Goal: Task Accomplishment & Management: Use online tool/utility

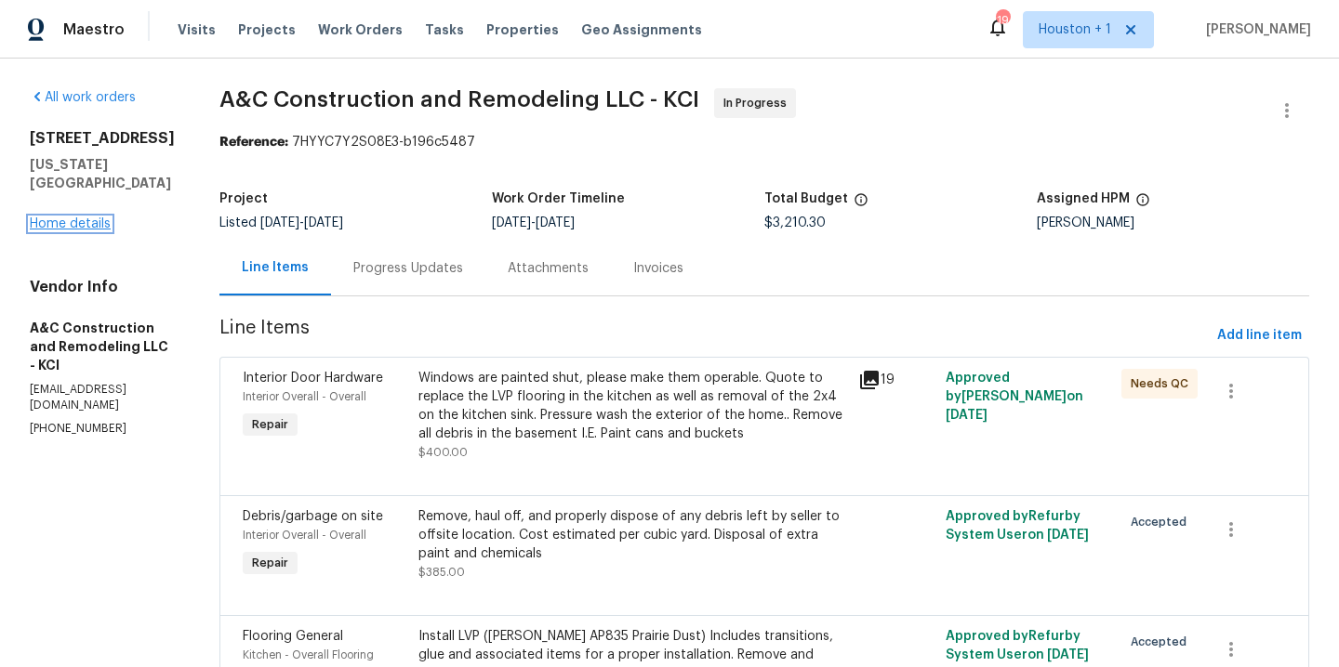
click at [73, 218] on link "Home details" at bounding box center [70, 224] width 81 height 13
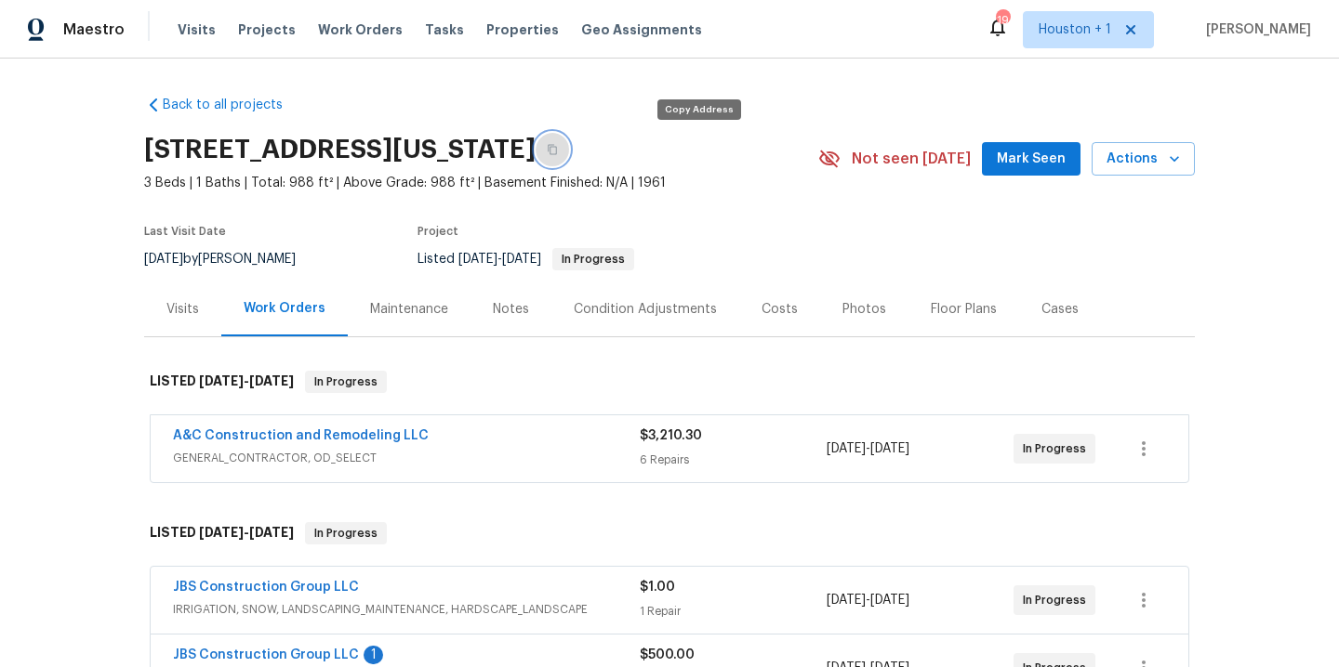
click at [557, 149] on icon "button" at bounding box center [551, 150] width 9 height 10
click at [377, 25] on span "Work Orders" at bounding box center [360, 29] width 85 height 19
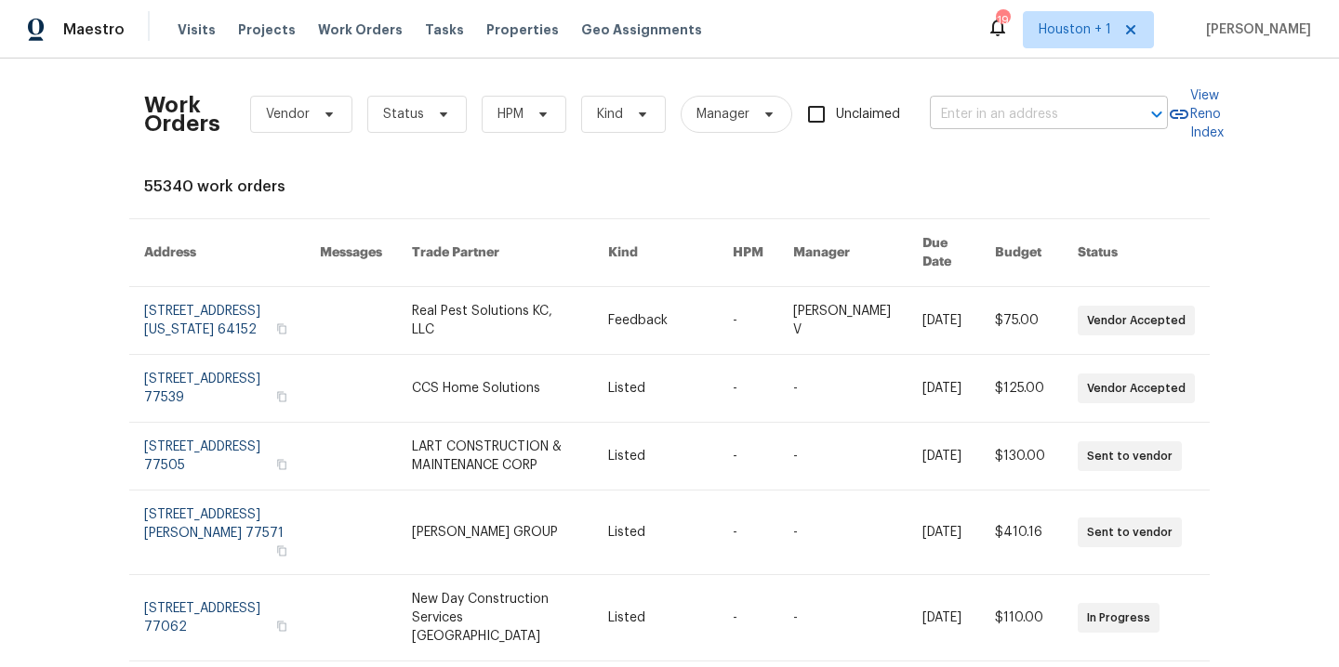
click at [993, 116] on input "text" at bounding box center [1023, 114] width 186 height 29
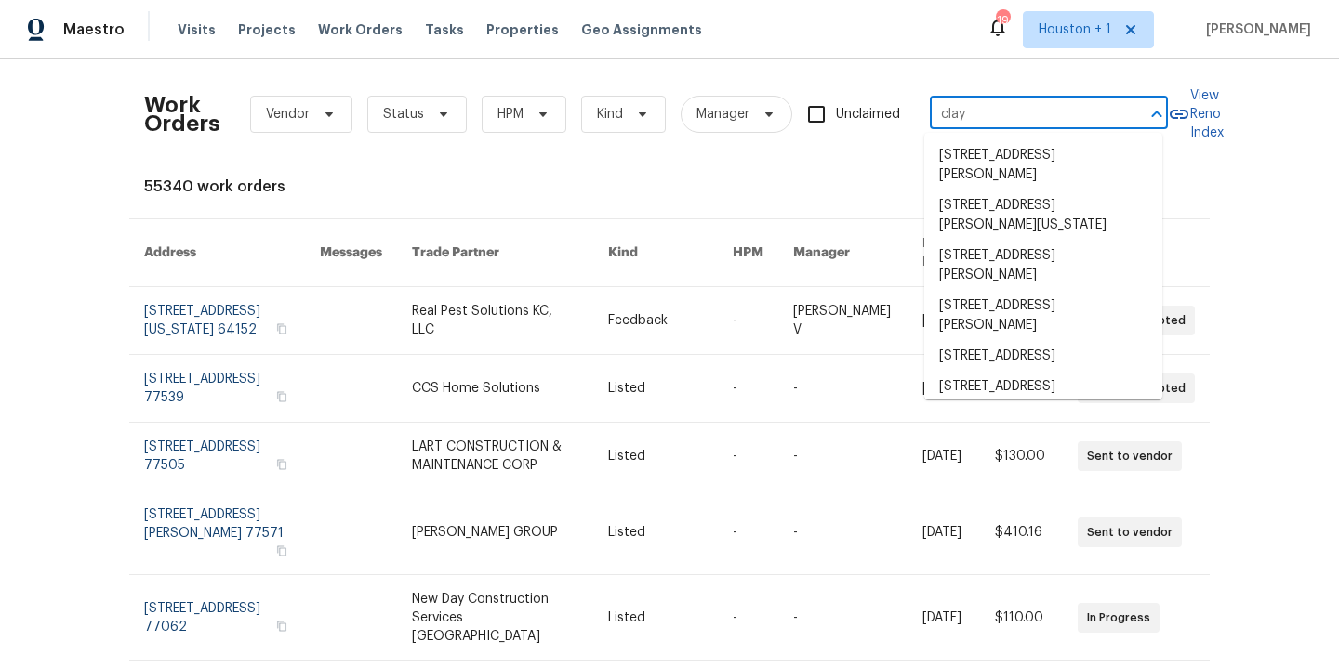
type input "clayr"
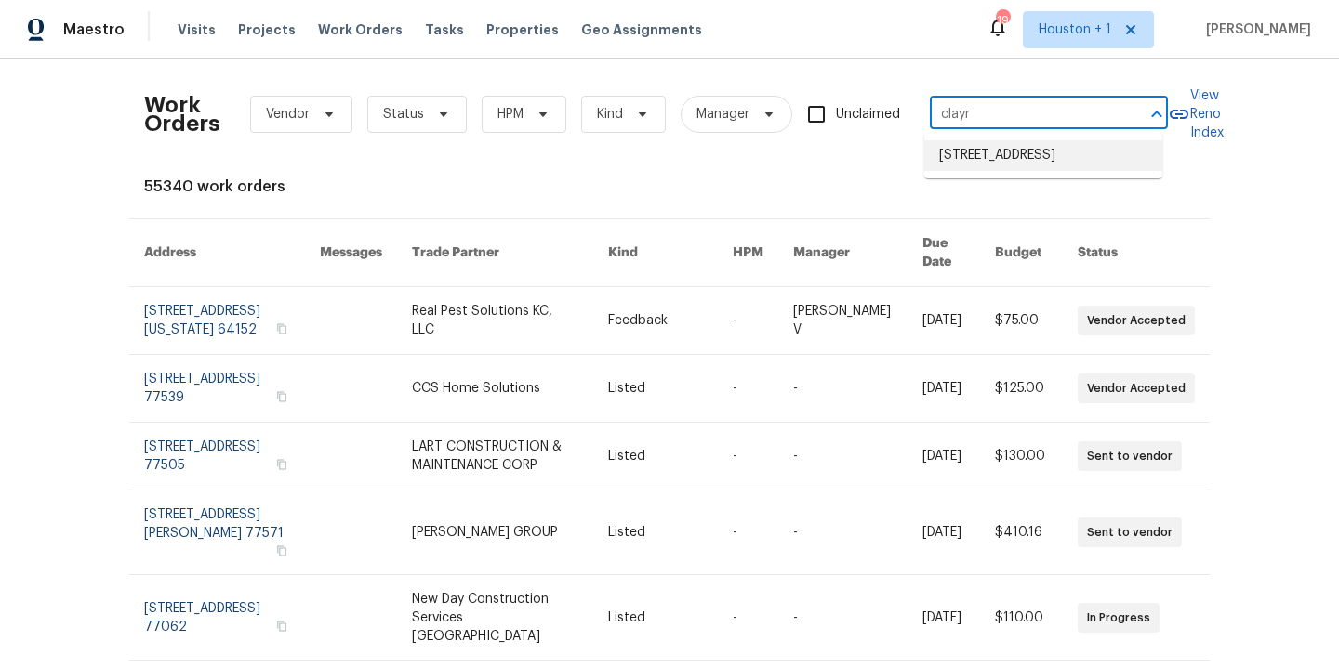
click at [998, 171] on li "6214 Clayridge Dr, Houston, TX 77053" at bounding box center [1043, 155] width 238 height 31
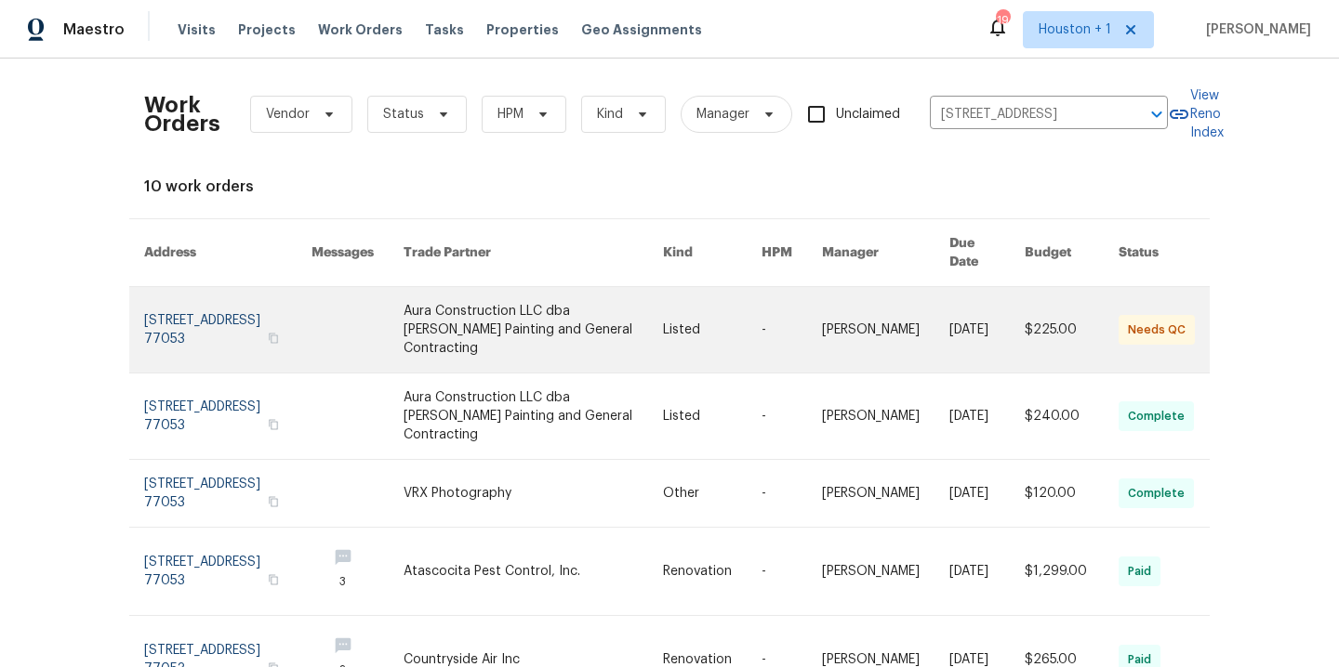
click at [537, 328] on link at bounding box center [532, 330] width 259 height 86
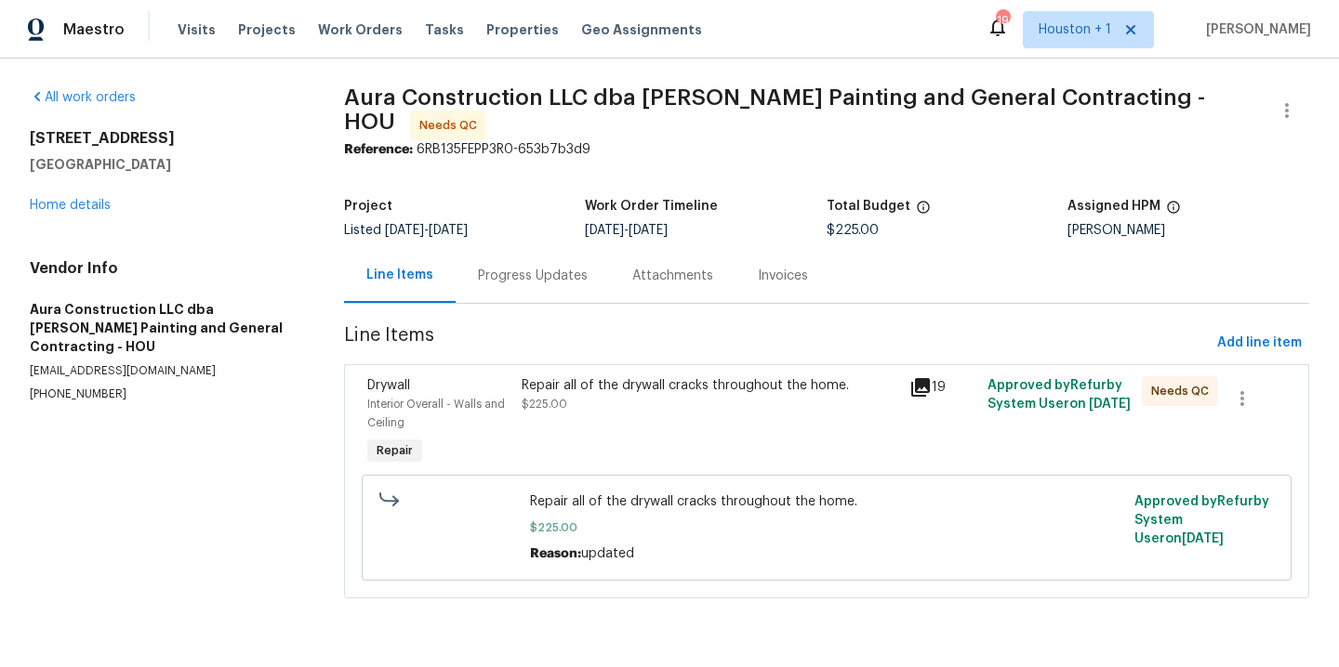
click at [606, 386] on div "Repair all of the drywall cracks throughout the home." at bounding box center [709, 385] width 376 height 19
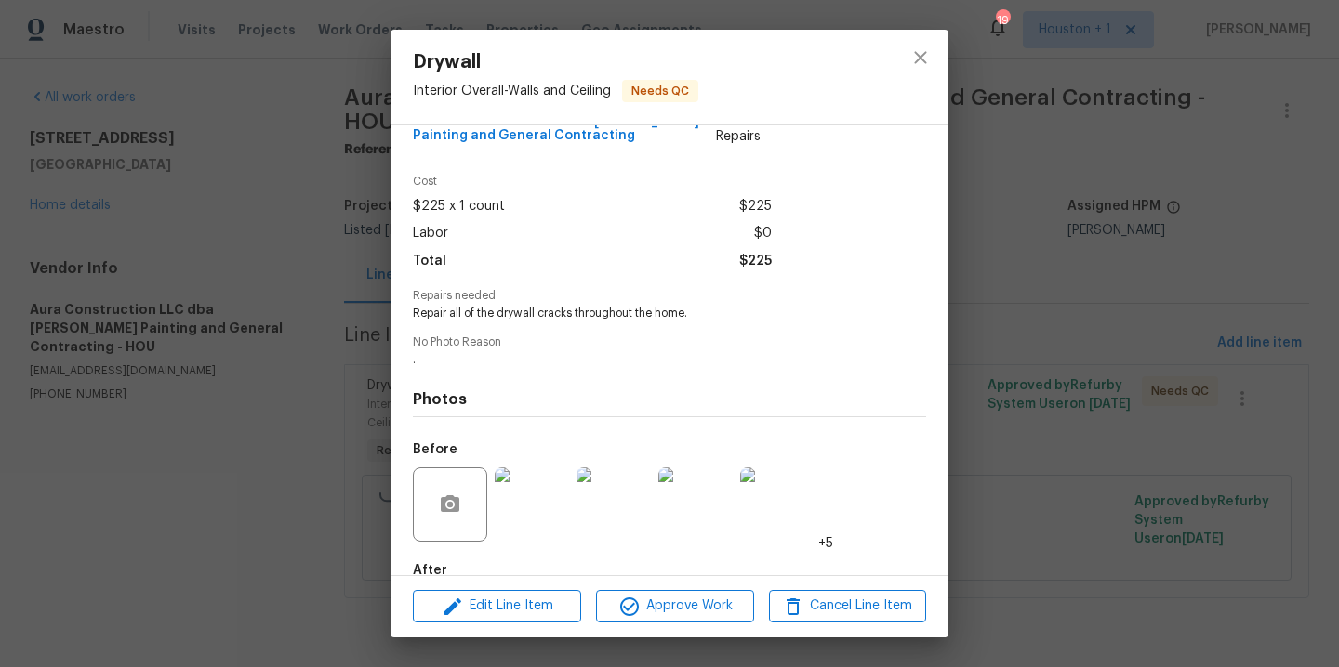
scroll to position [153, 0]
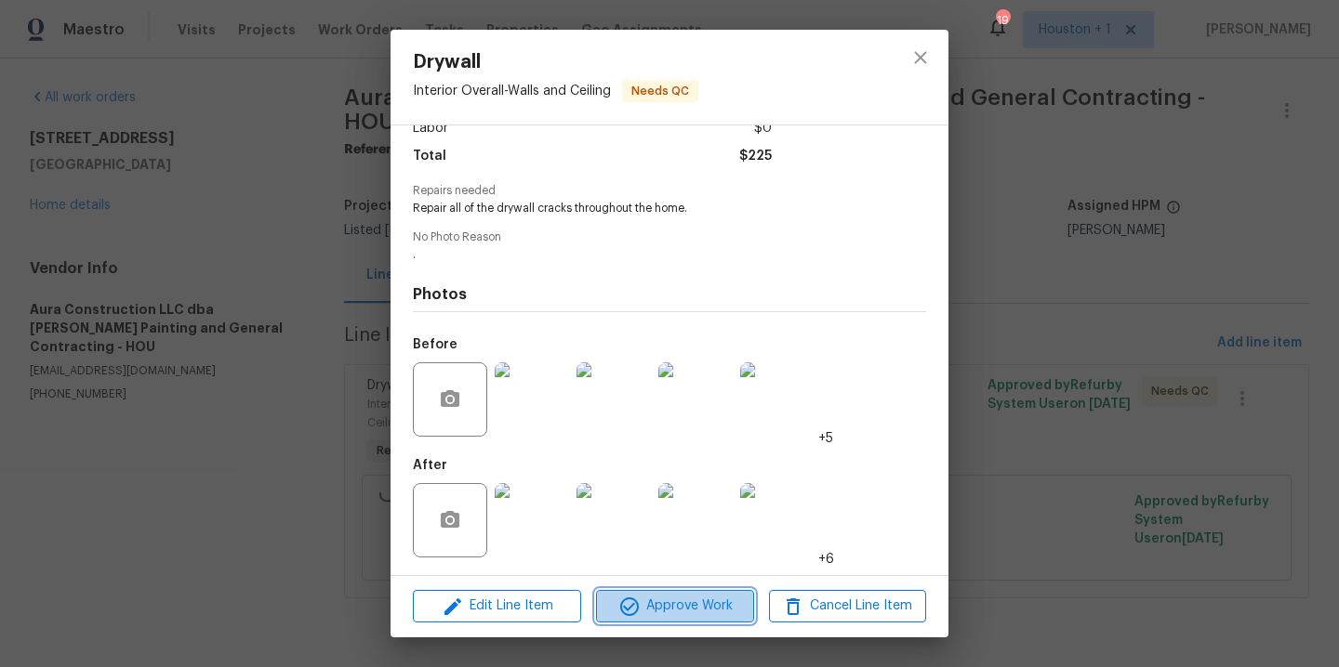
click at [705, 598] on span "Approve Work" at bounding box center [674, 606] width 146 height 23
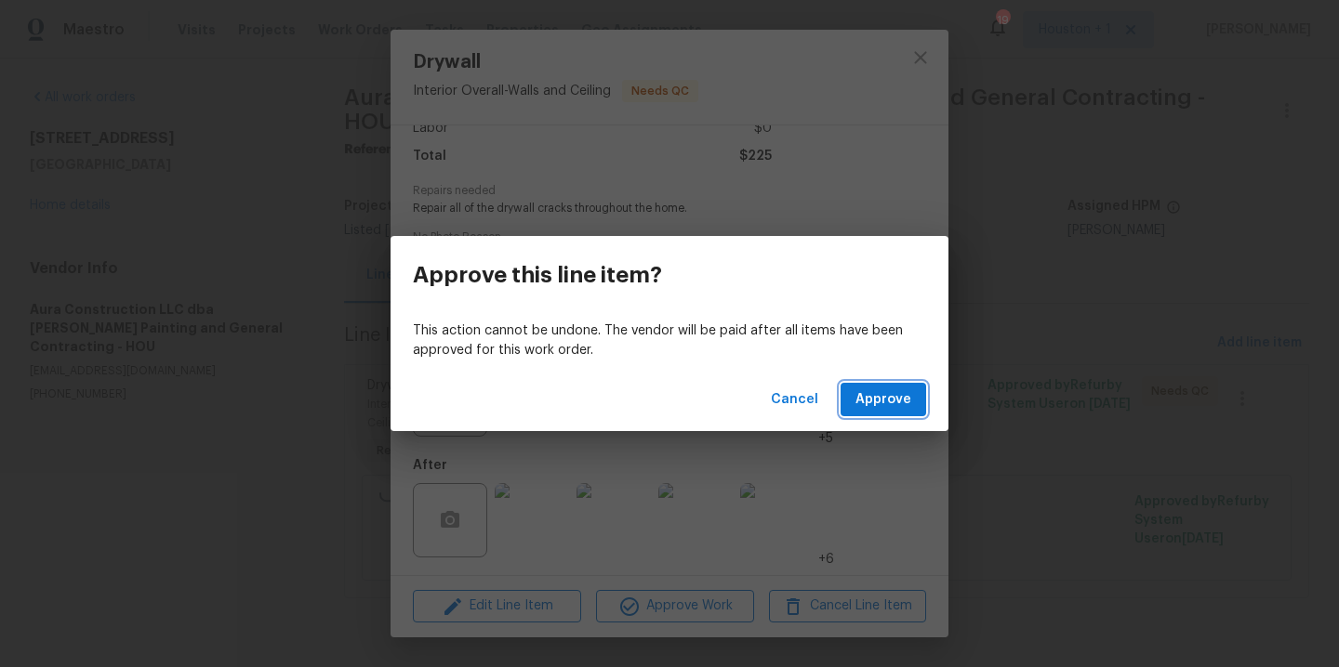
click at [912, 389] on button "Approve" at bounding box center [883, 400] width 86 height 34
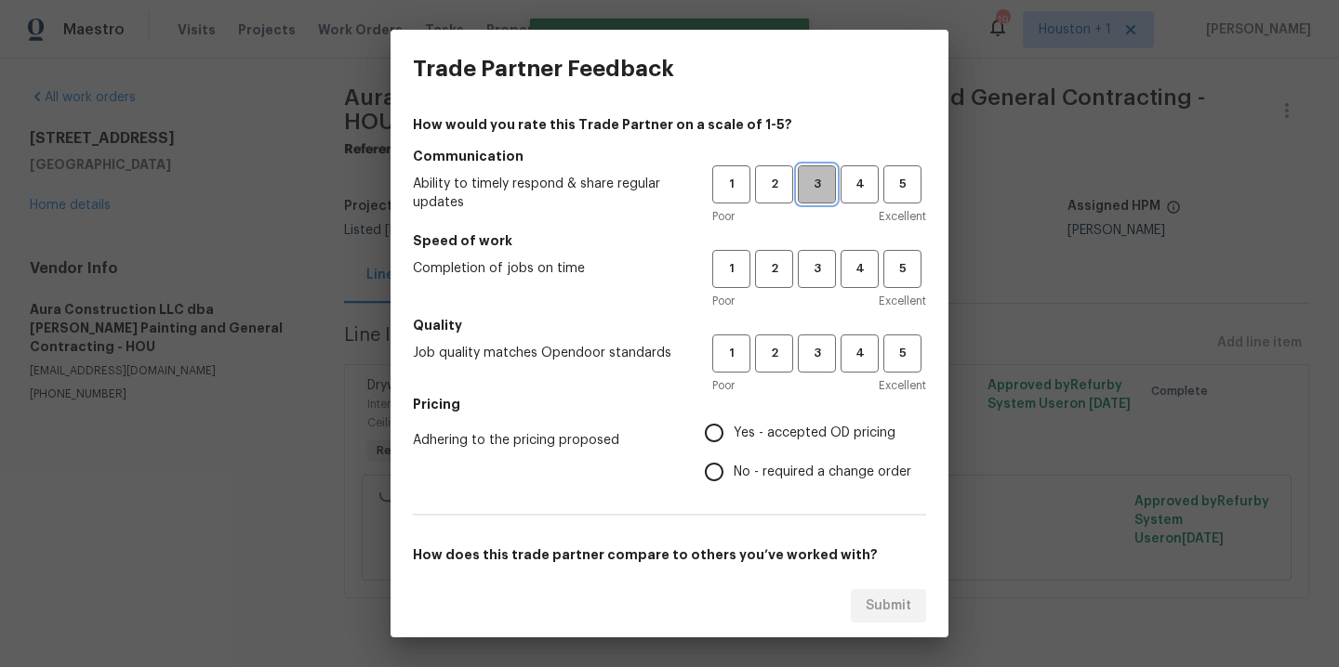
click at [798, 169] on button "3" at bounding box center [817, 184] width 38 height 38
click at [815, 288] on div "1 2 3 4 5 Poor Excellent" at bounding box center [819, 280] width 214 height 60
click at [802, 270] on span "3" at bounding box center [816, 268] width 34 height 21
click at [811, 363] on span "3" at bounding box center [816, 353] width 34 height 21
click at [758, 451] on label "Yes - accepted OD pricing" at bounding box center [802, 433] width 217 height 39
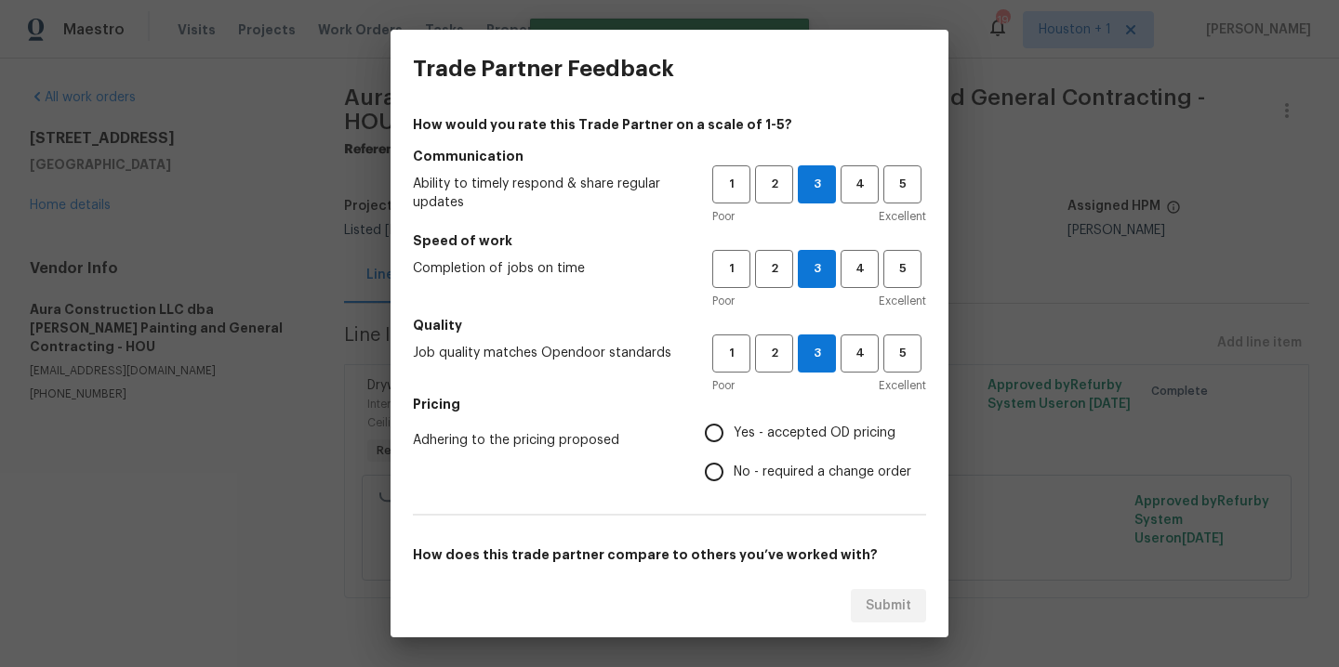
click at [733, 451] on input "Yes - accepted OD pricing" at bounding box center [713, 433] width 39 height 39
radio input "true"
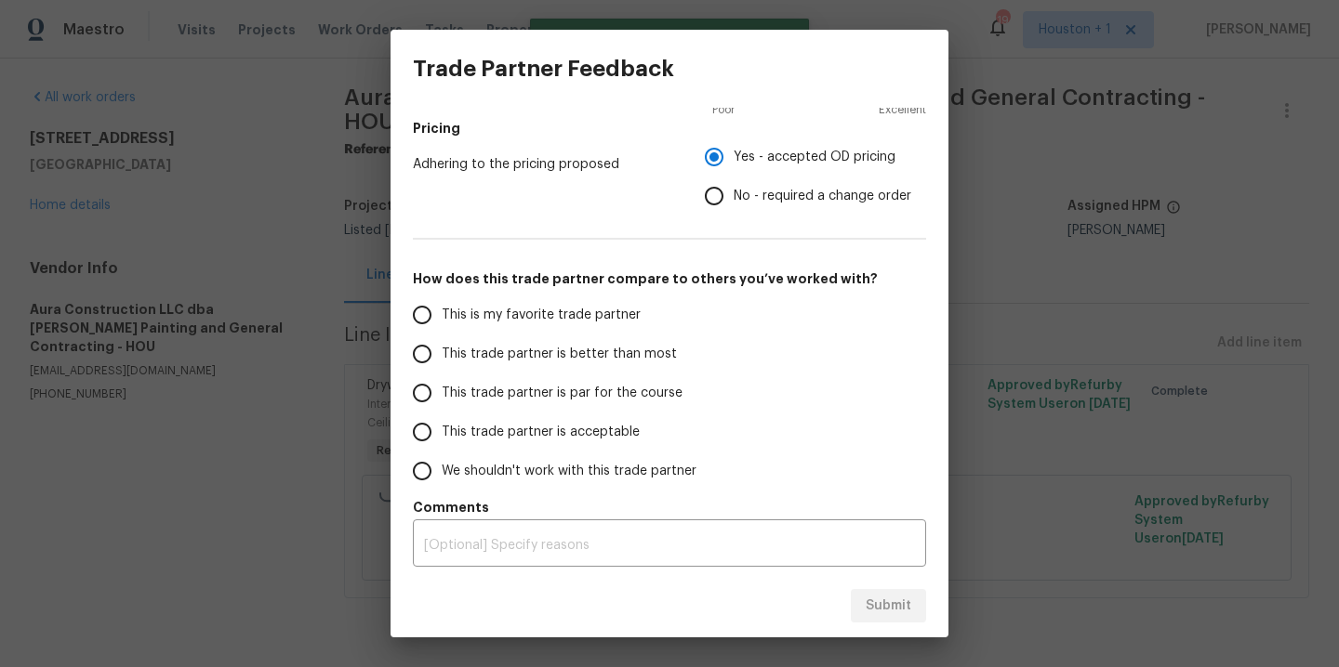
click at [459, 310] on span "This is my favorite trade partner" at bounding box center [541, 316] width 199 height 20
click at [442, 310] on input "This is my favorite trade partner" at bounding box center [421, 315] width 39 height 39
click at [896, 595] on span "Submit" at bounding box center [888, 606] width 46 height 23
radio input "true"
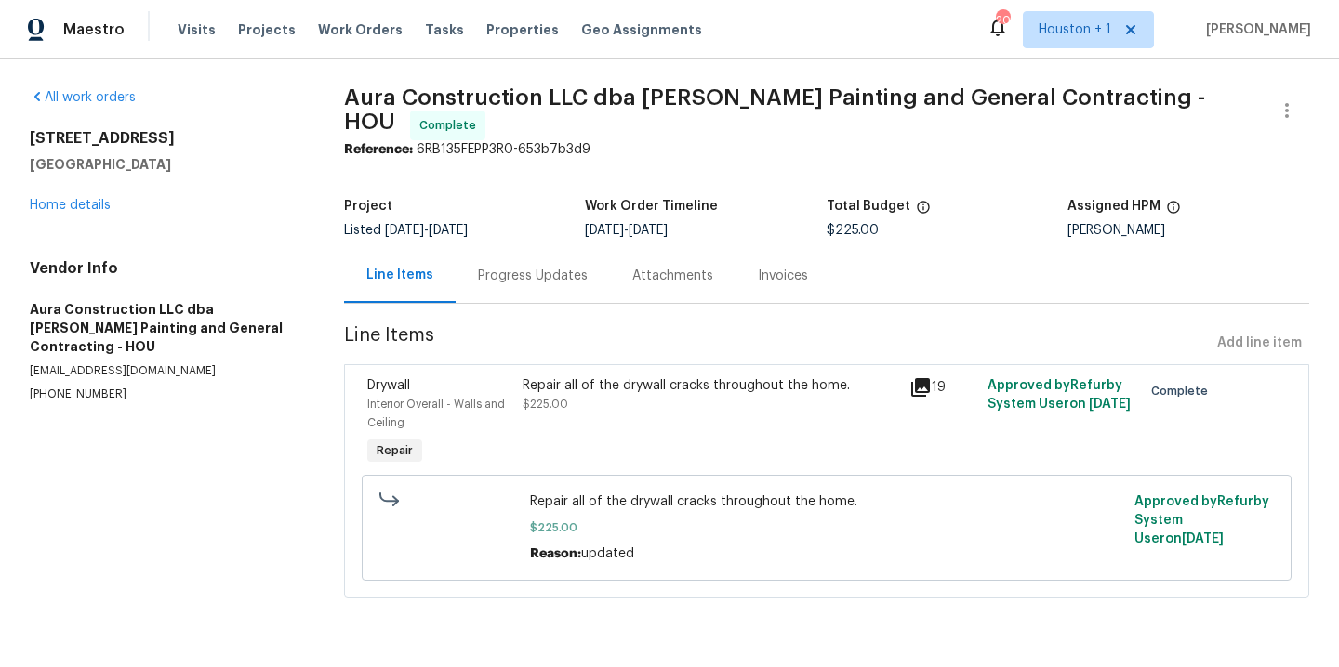
click at [218, 208] on div "[STREET_ADDRESS][PERSON_NAME] Home details" at bounding box center [165, 172] width 270 height 86
click at [342, 31] on span "Work Orders" at bounding box center [360, 29] width 85 height 19
